Goal: Task Accomplishment & Management: Use online tool/utility

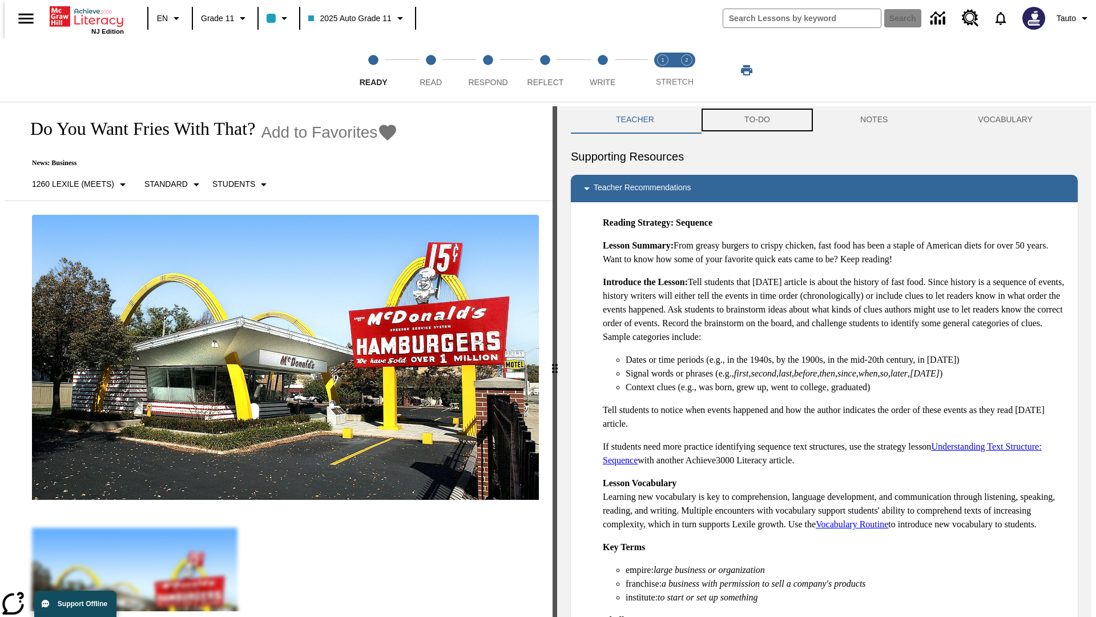
click at [756, 120] on button "TO-DO" at bounding box center [757, 119] width 116 height 27
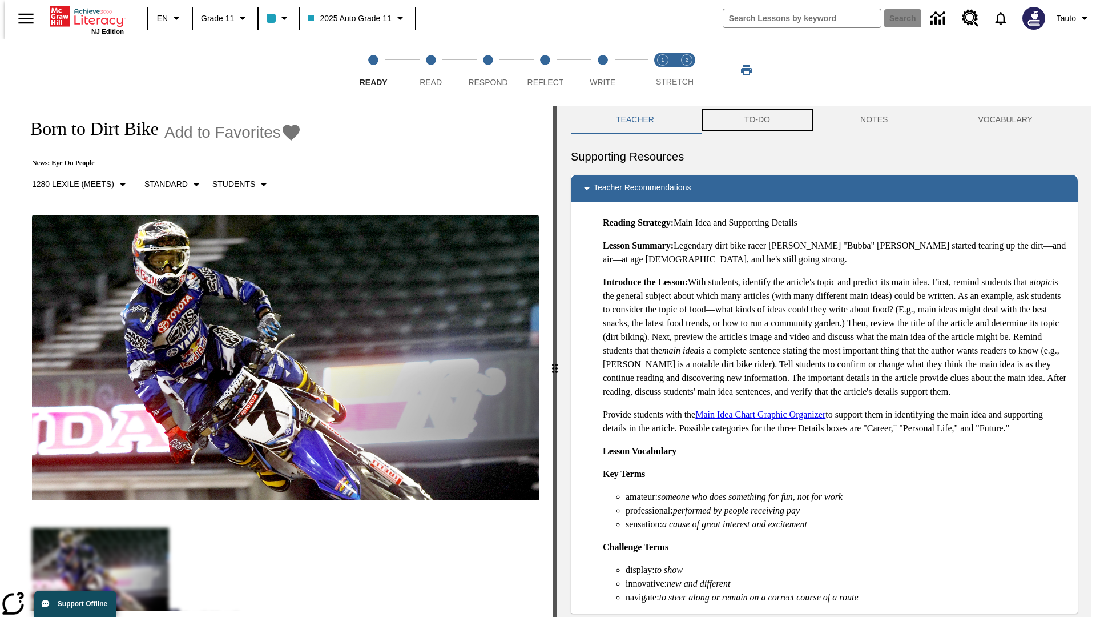
click at [756, 120] on button "TO-DO" at bounding box center [757, 119] width 116 height 27
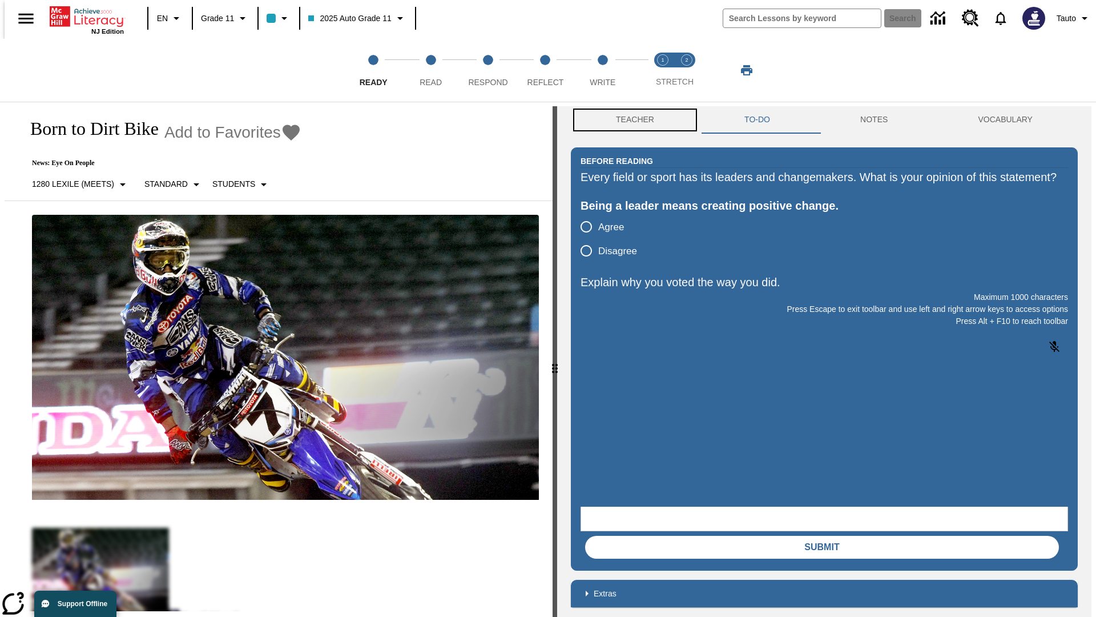
scroll to position [1, 0]
click at [631, 120] on button "Teacher" at bounding box center [635, 119] width 128 height 27
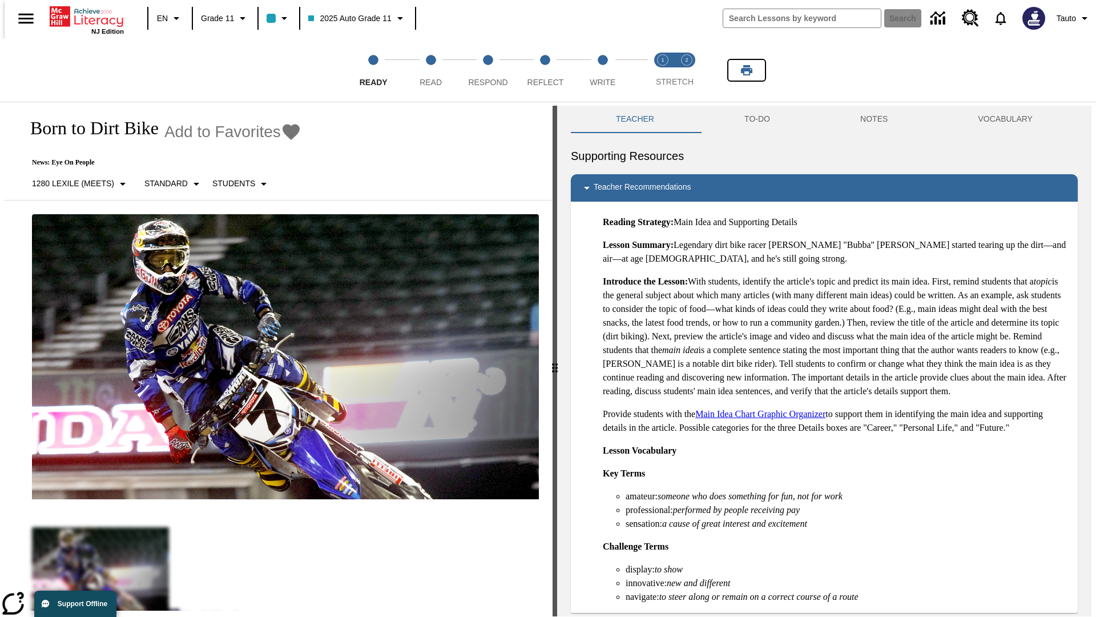
click at [747, 70] on icon "Print" at bounding box center [746, 70] width 11 height 10
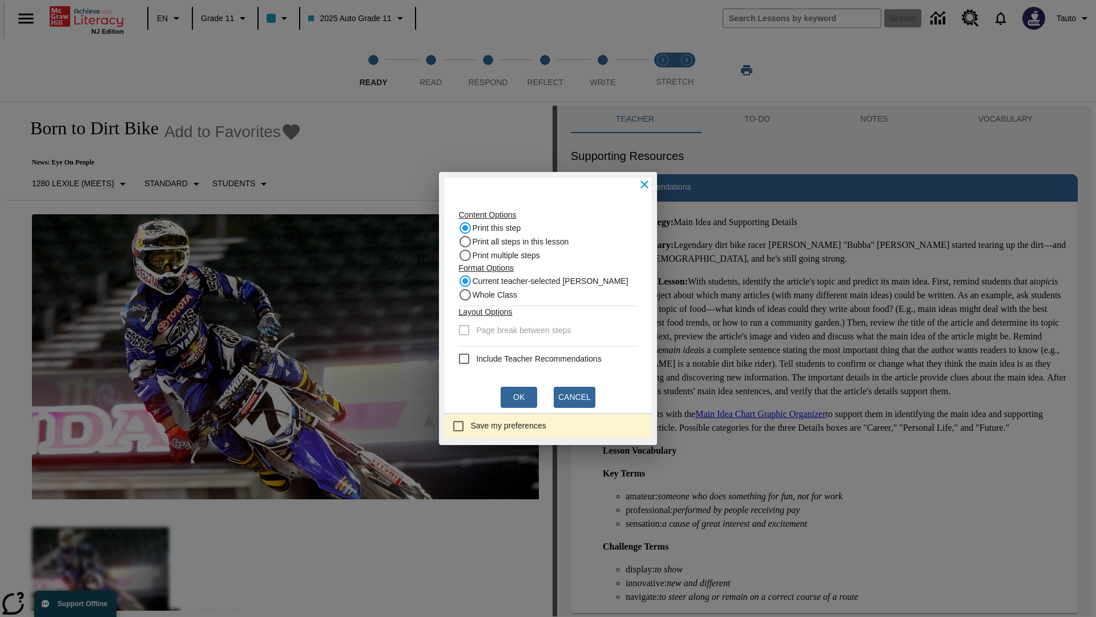
click at [468, 358] on recommendation "Include Teacher Recommendations" at bounding box center [464, 359] width 14 height 14
checkbox recommendation "true"
click at [519, 397] on button "Ok" at bounding box center [519, 396] width 37 height 21
